Goal: Feedback & Contribution: Submit feedback/report problem

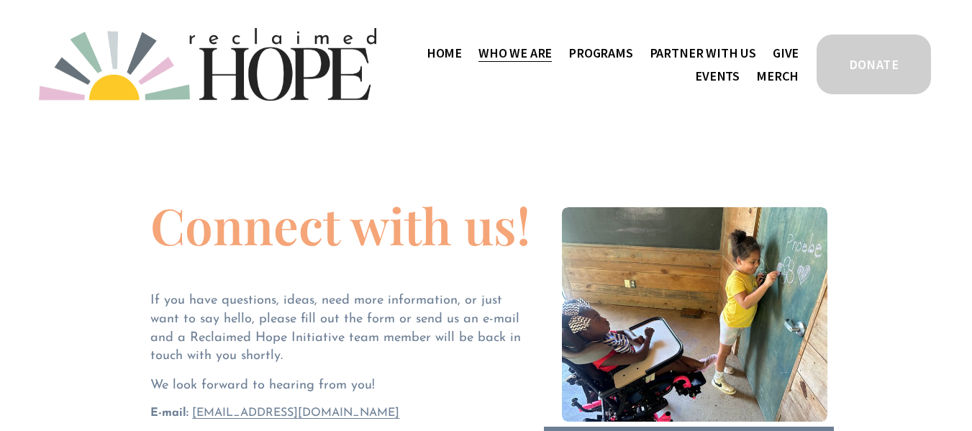
scroll to position [288, 0]
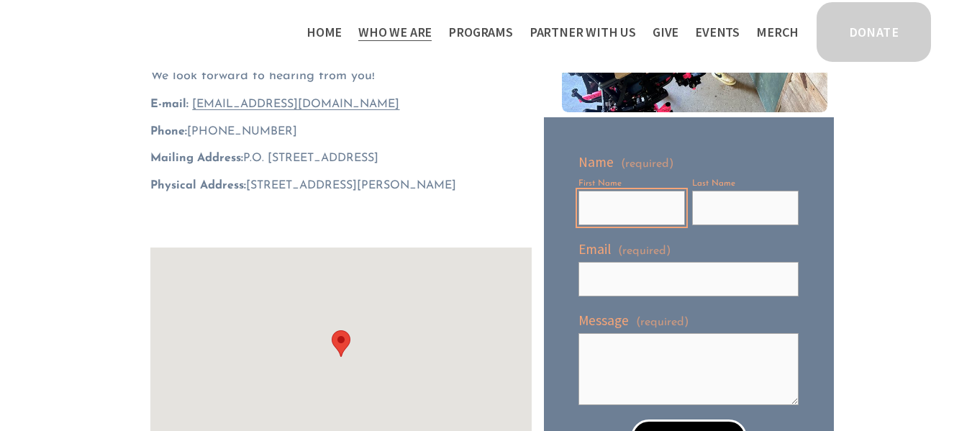
click at [600, 218] on input "First Name" at bounding box center [632, 208] width 106 height 35
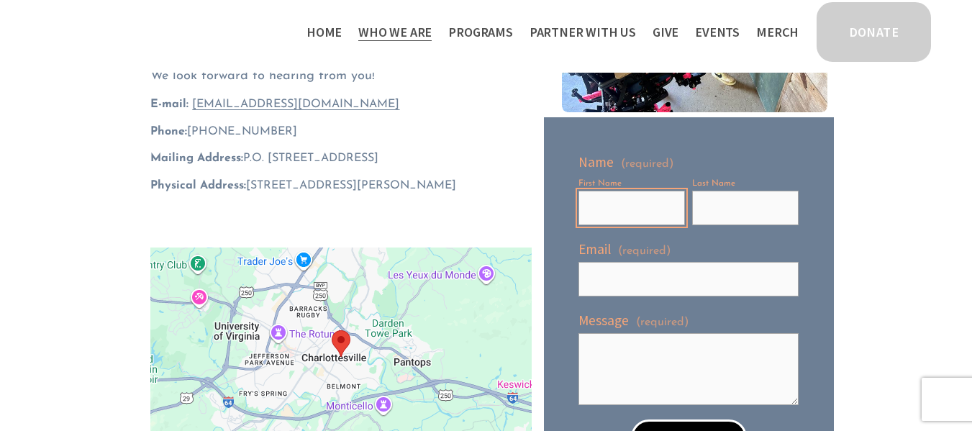
type input "[PERSON_NAME]"
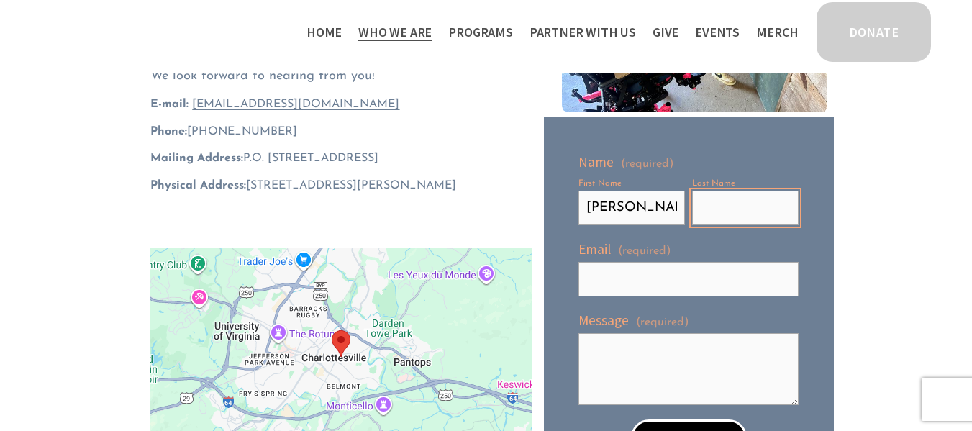
type input "S"
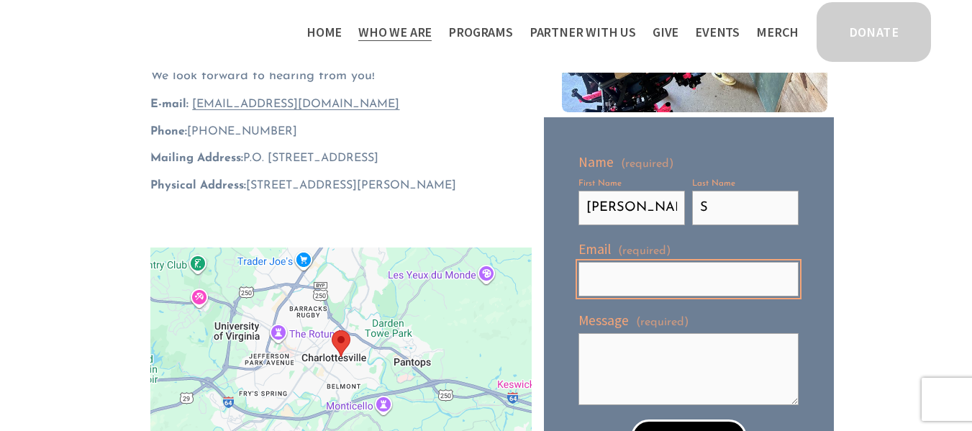
type input "[PERSON_NAME][EMAIL_ADDRESS][DOMAIN_NAME]"
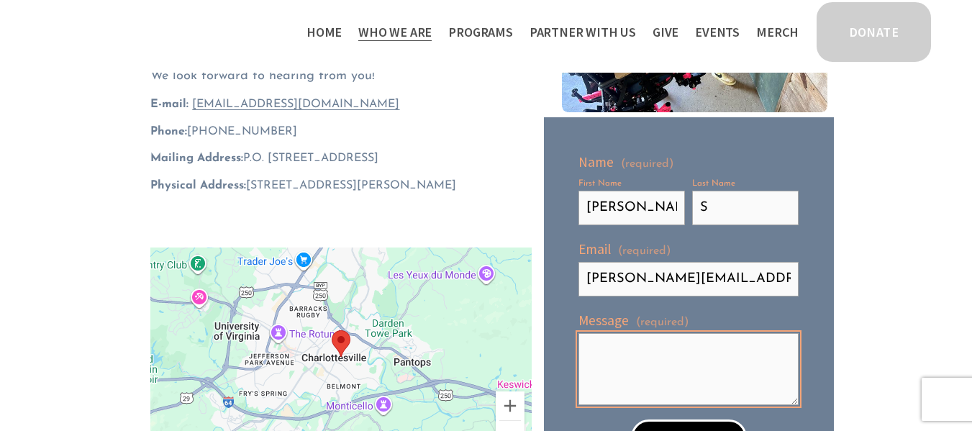
click at [627, 389] on textarea "Message (required)" at bounding box center [689, 369] width 220 height 72
paste textarea "Hi, I represent an SEO company that specialize in getting you AI citations and …"
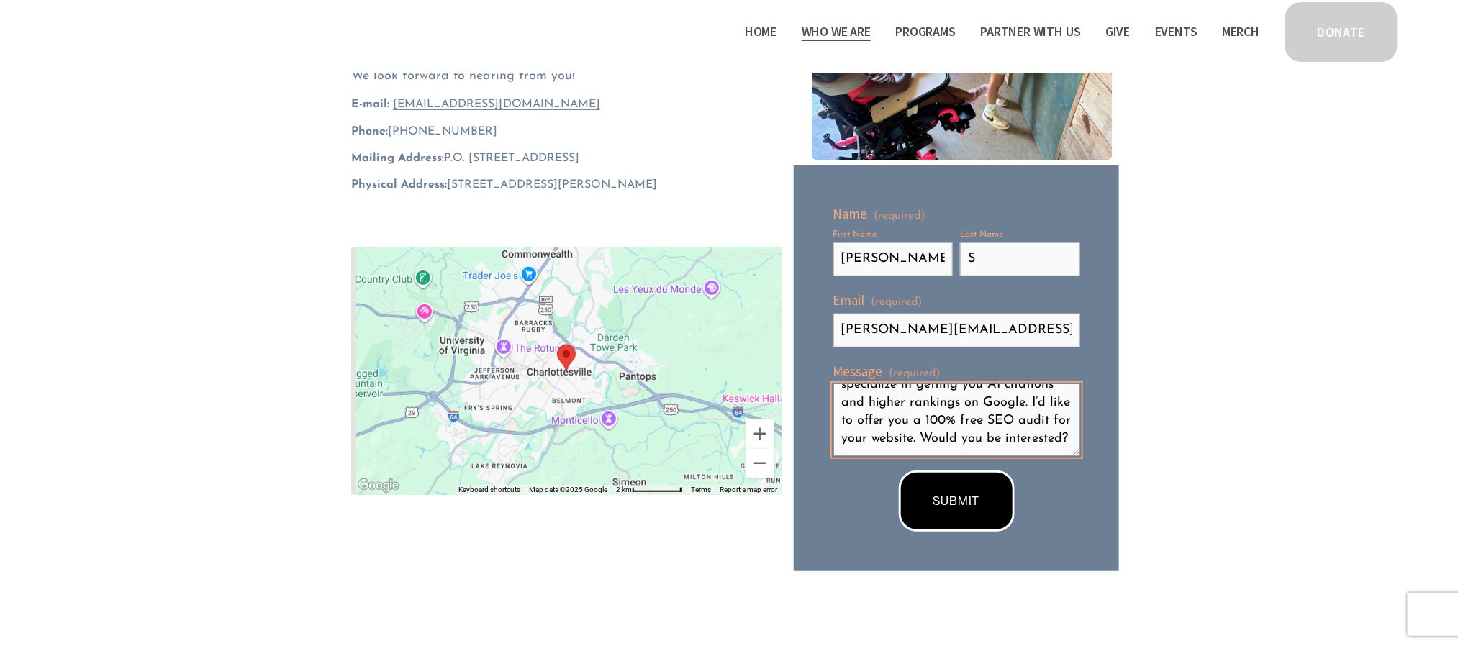
scroll to position [71, 0]
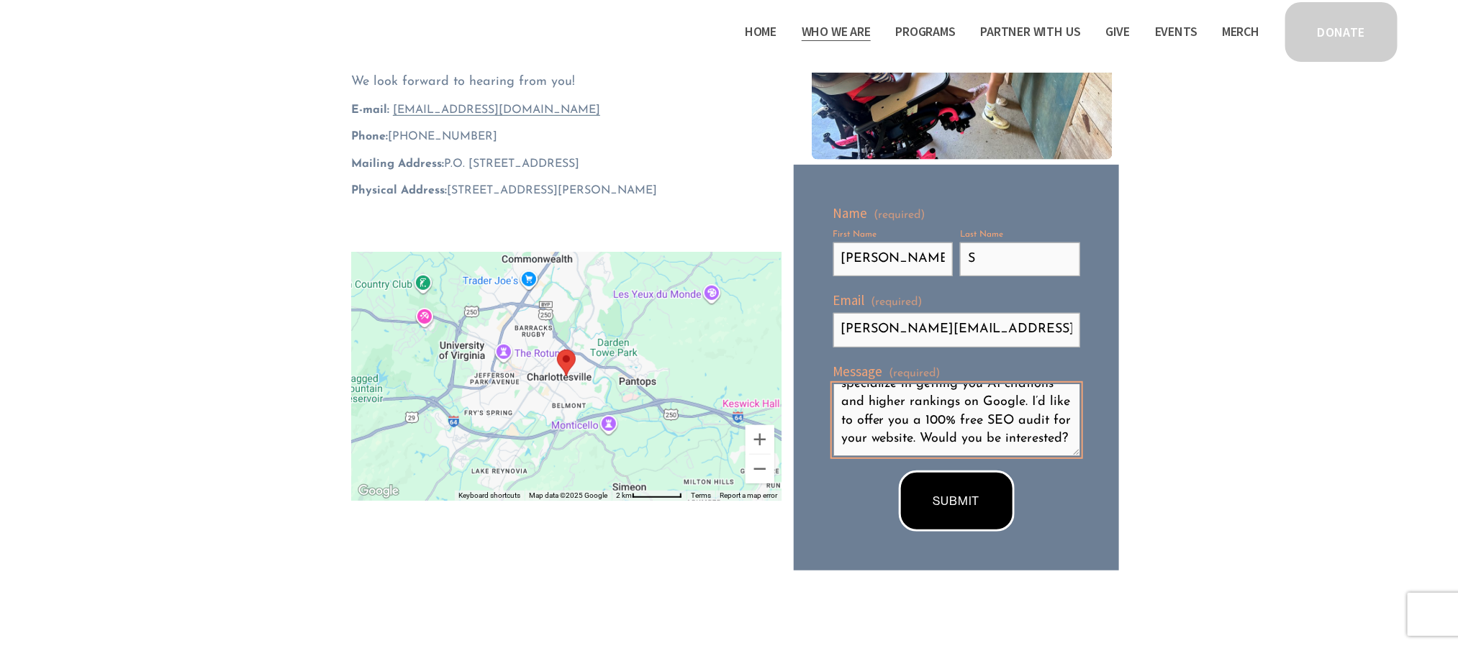
type textarea "Hi, I represent an SEO company that specialize in getting you AI citations and …"
click at [971, 430] on span "SUBMIT" at bounding box center [956, 501] width 47 height 14
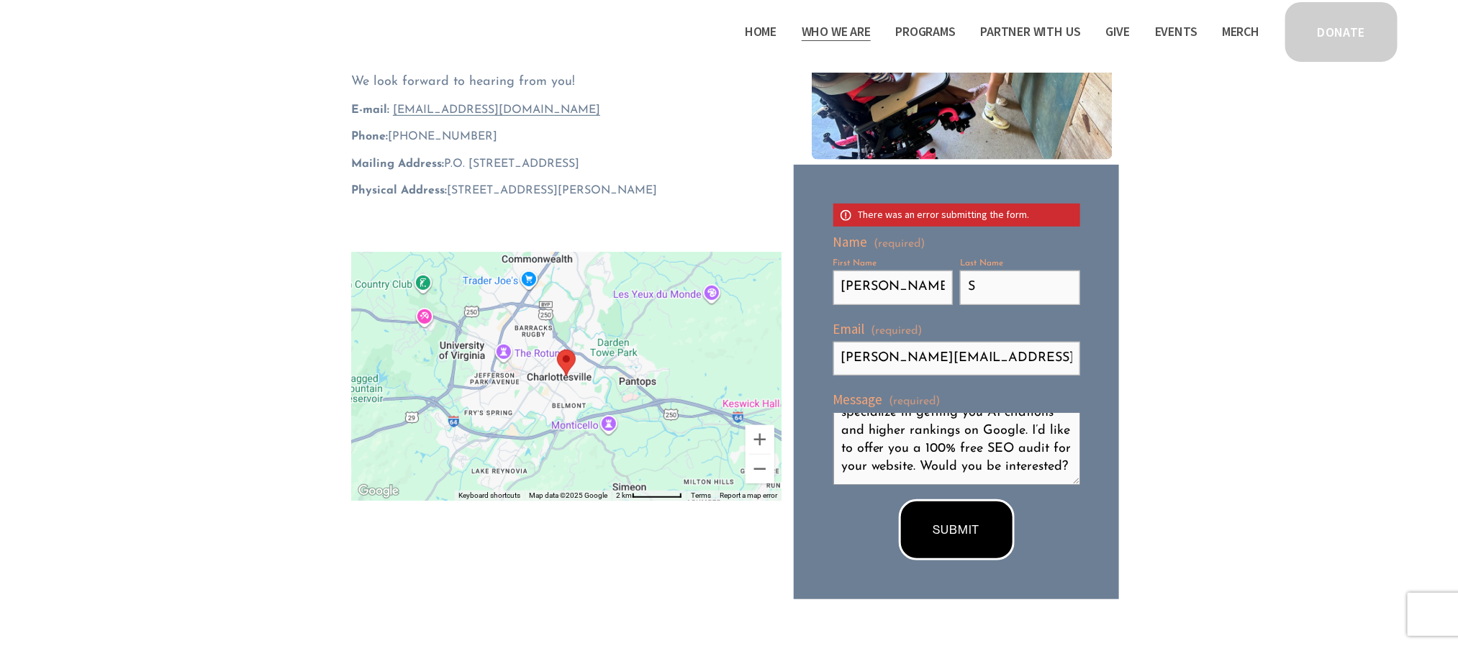
click at [926, 430] on button "SUBMIT SUBMIT" at bounding box center [957, 529] width 116 height 61
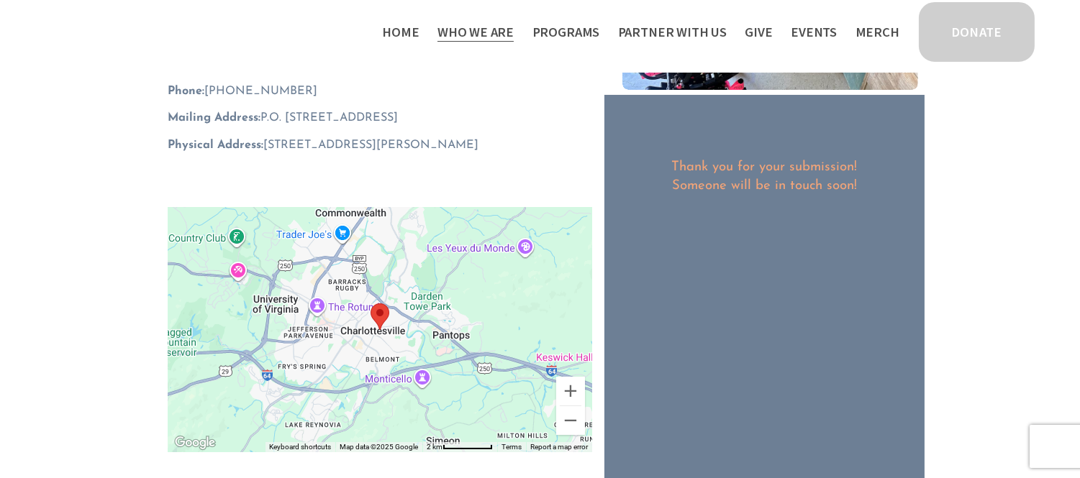
scroll to position [305, 0]
